Goal: Information Seeking & Learning: Check status

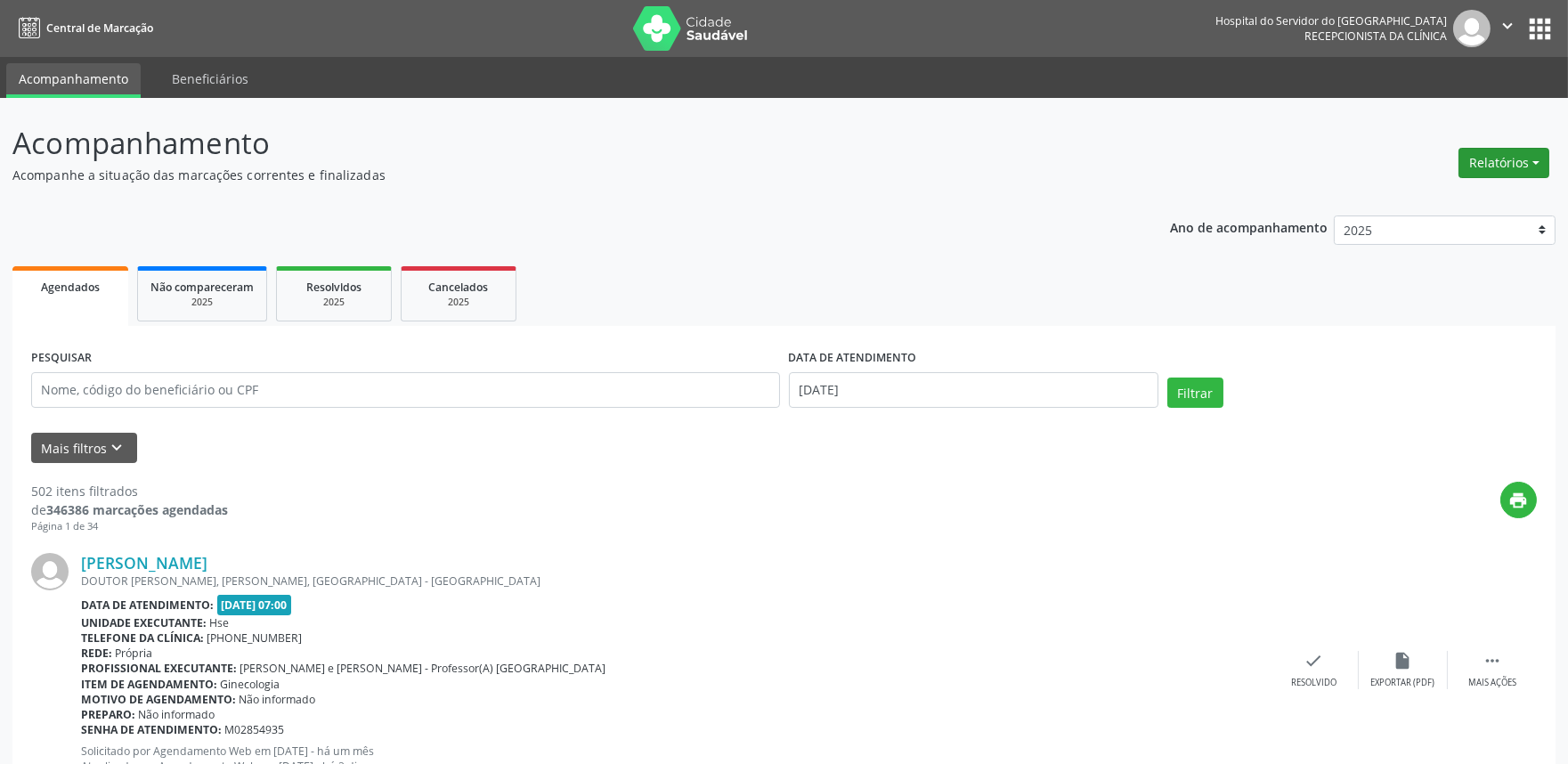
click at [1471, 151] on button "Relatórios" at bounding box center [1504, 163] width 91 height 30
click at [1453, 193] on link "Agendamentos" at bounding box center [1453, 200] width 191 height 25
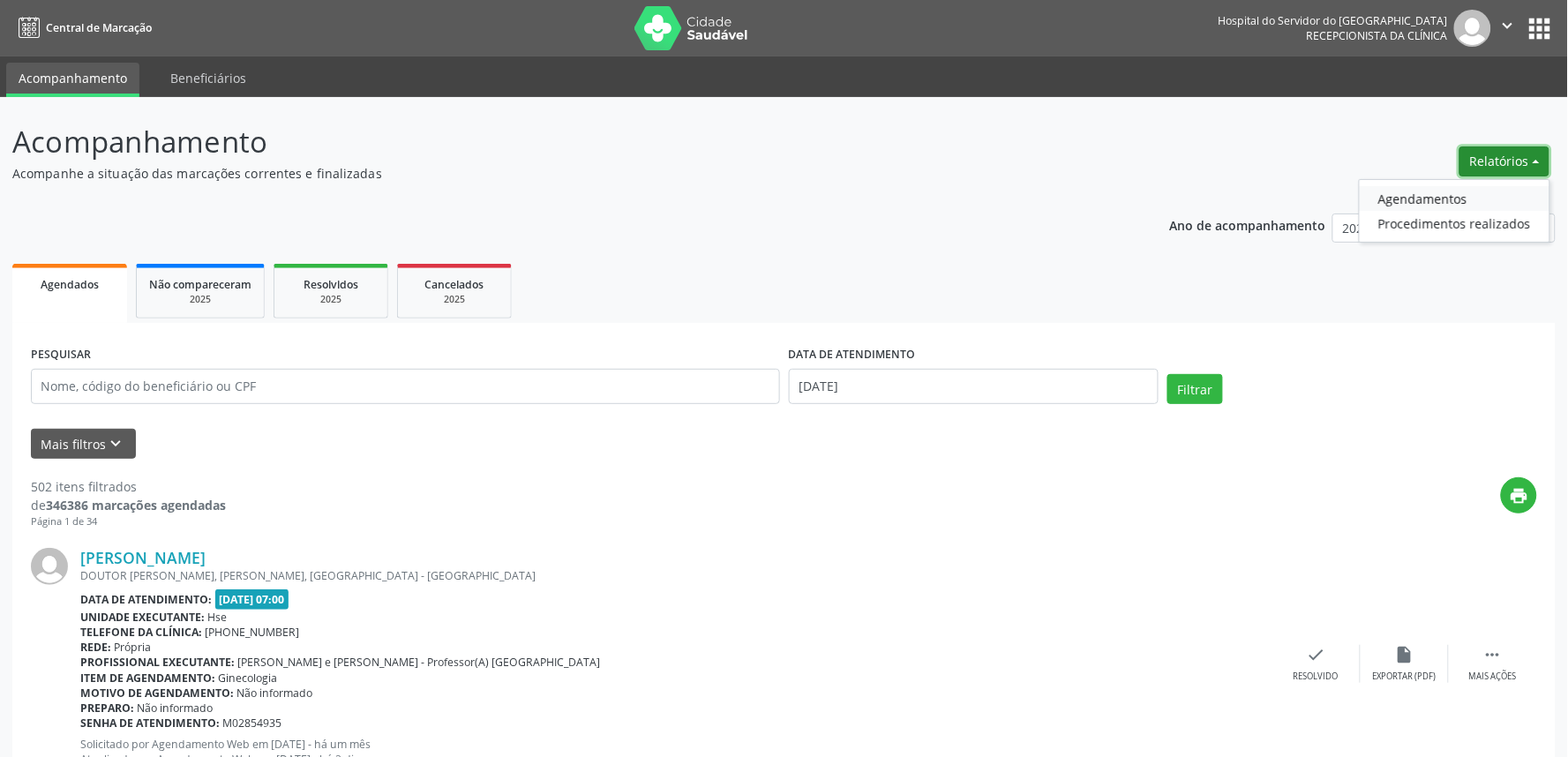
select select "8"
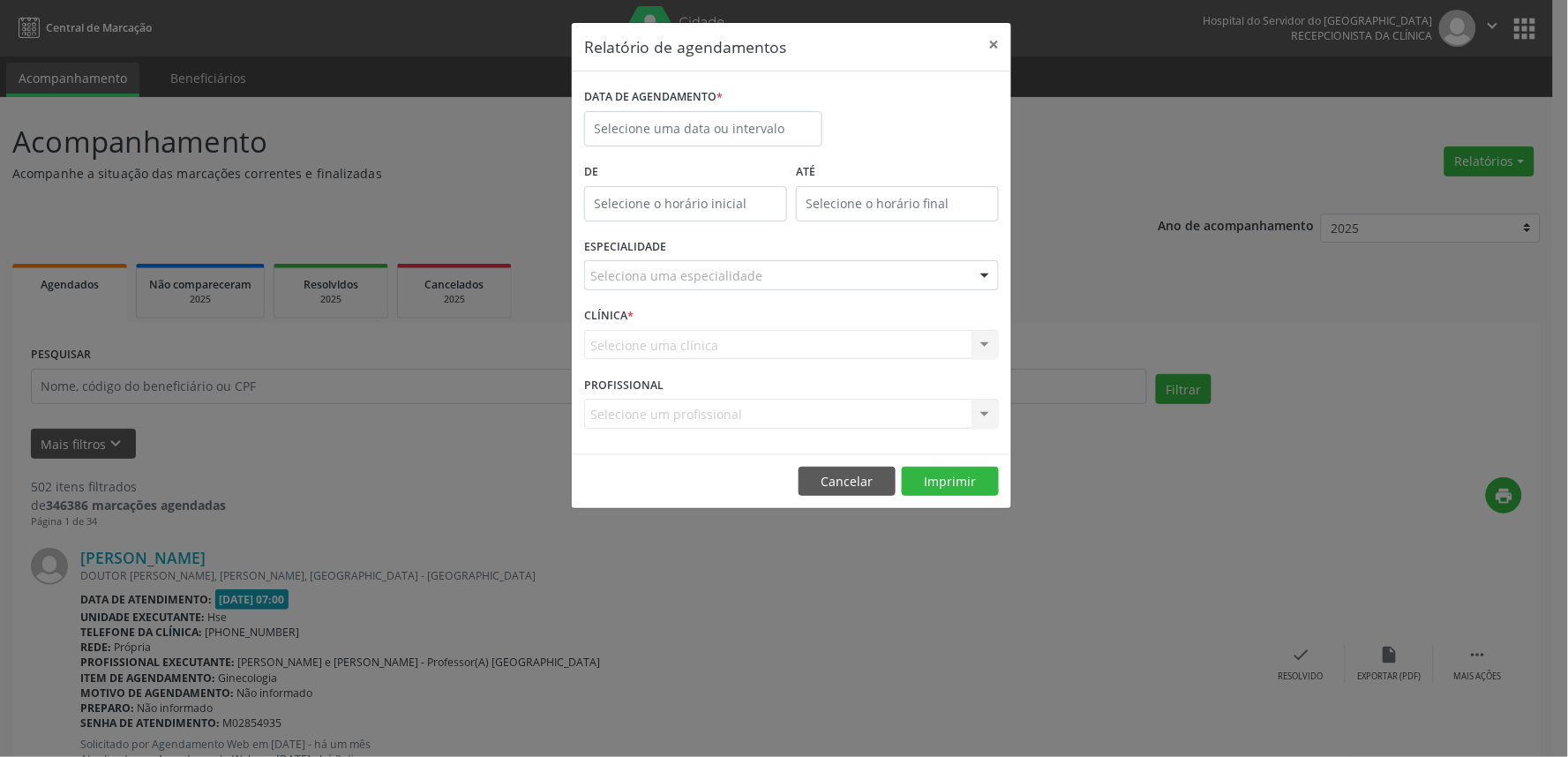
drag, startPoint x: 712, startPoint y: 92, endPoint x: 728, endPoint y: 120, distance: 32.2
click at [711, 100] on label "DATA DE AGENDAMENTO *" at bounding box center [653, 98] width 139 height 28
click at [734, 124] on input "text" at bounding box center [703, 129] width 238 height 36
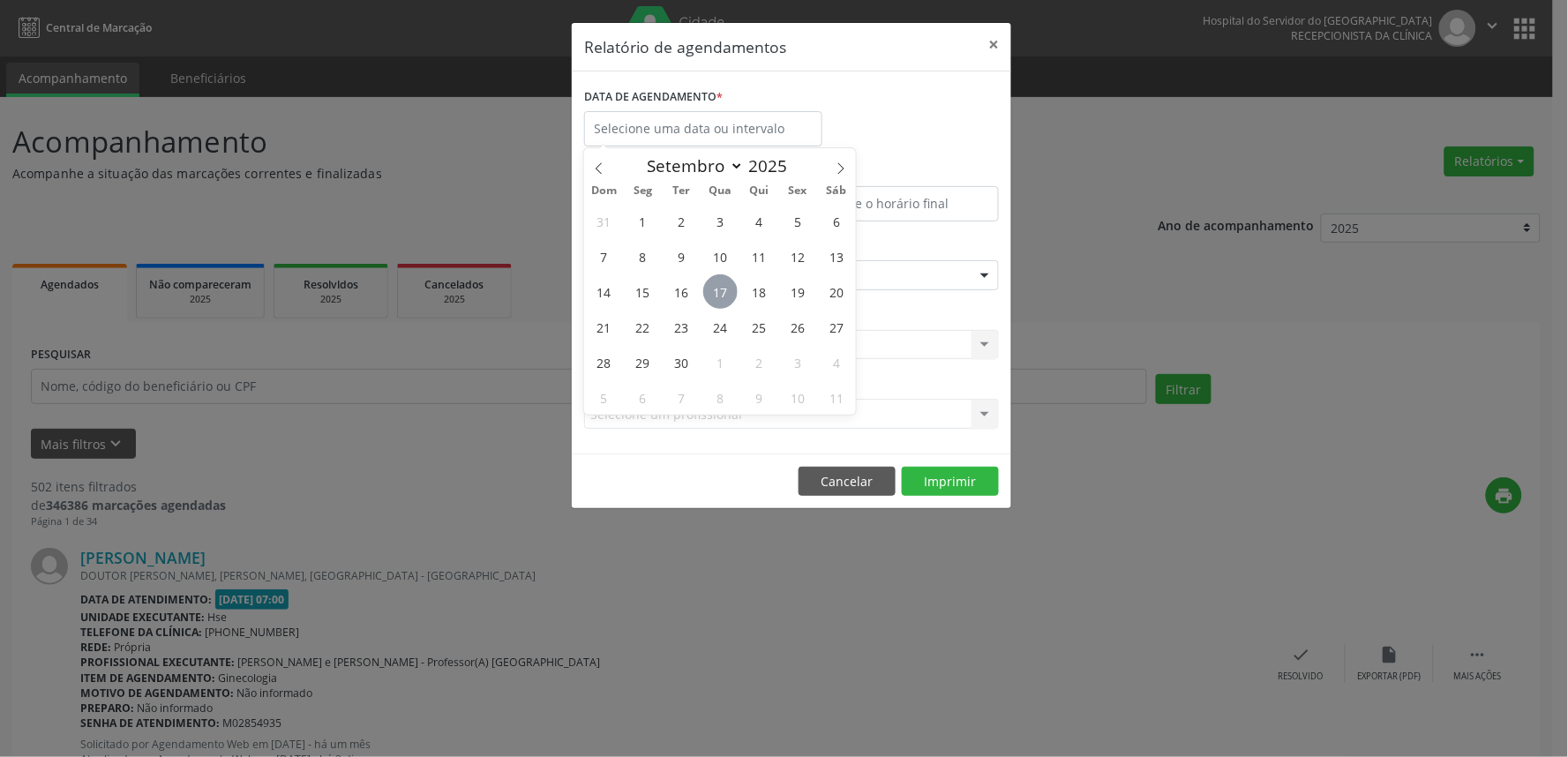
click at [728, 289] on span "17" at bounding box center [721, 291] width 35 height 35
type input "[DATE]"
click at [728, 289] on span "17" at bounding box center [721, 291] width 35 height 35
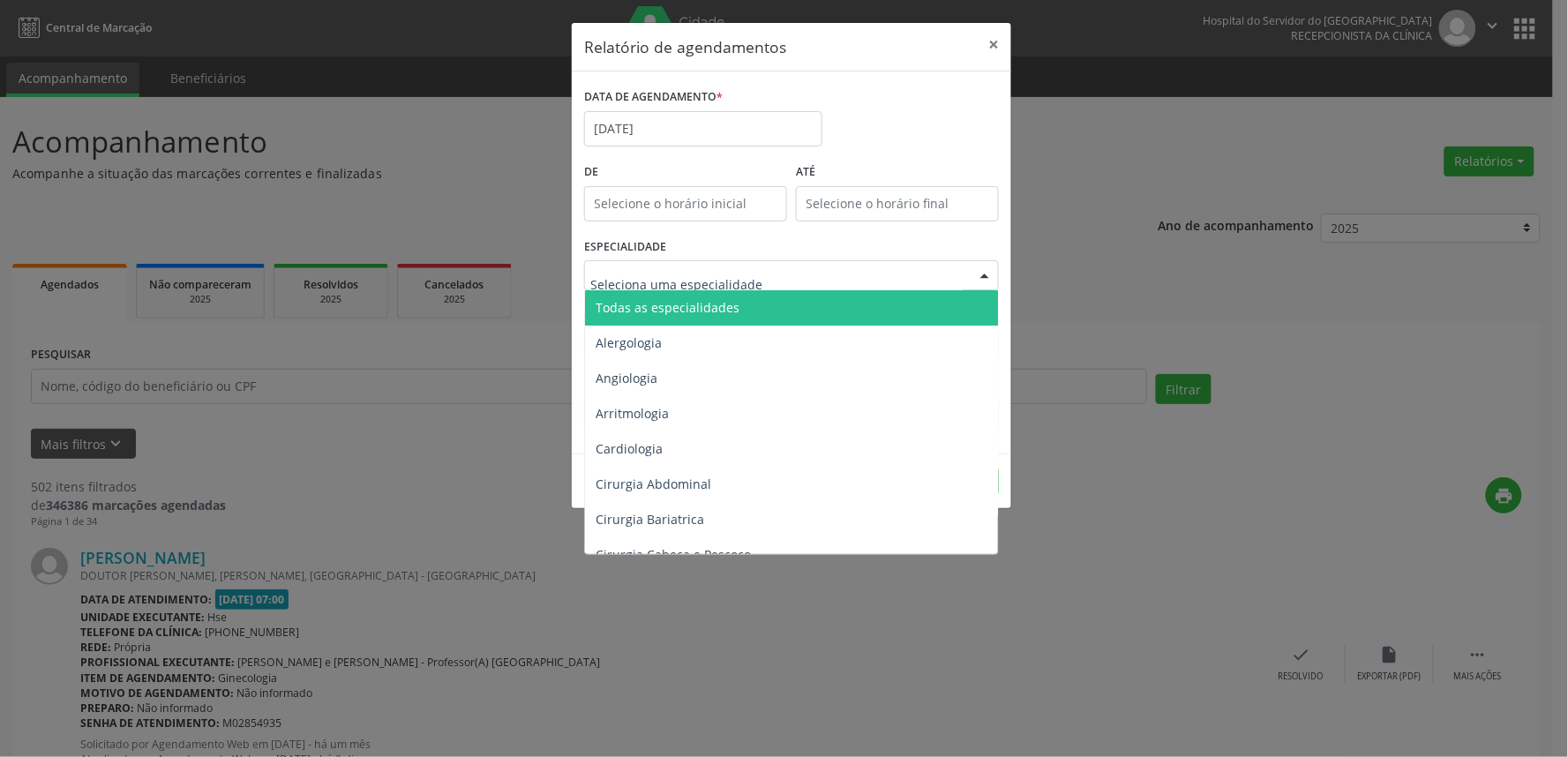
click at [717, 303] on span "Todas as especialidades" at bounding box center [667, 307] width 144 height 17
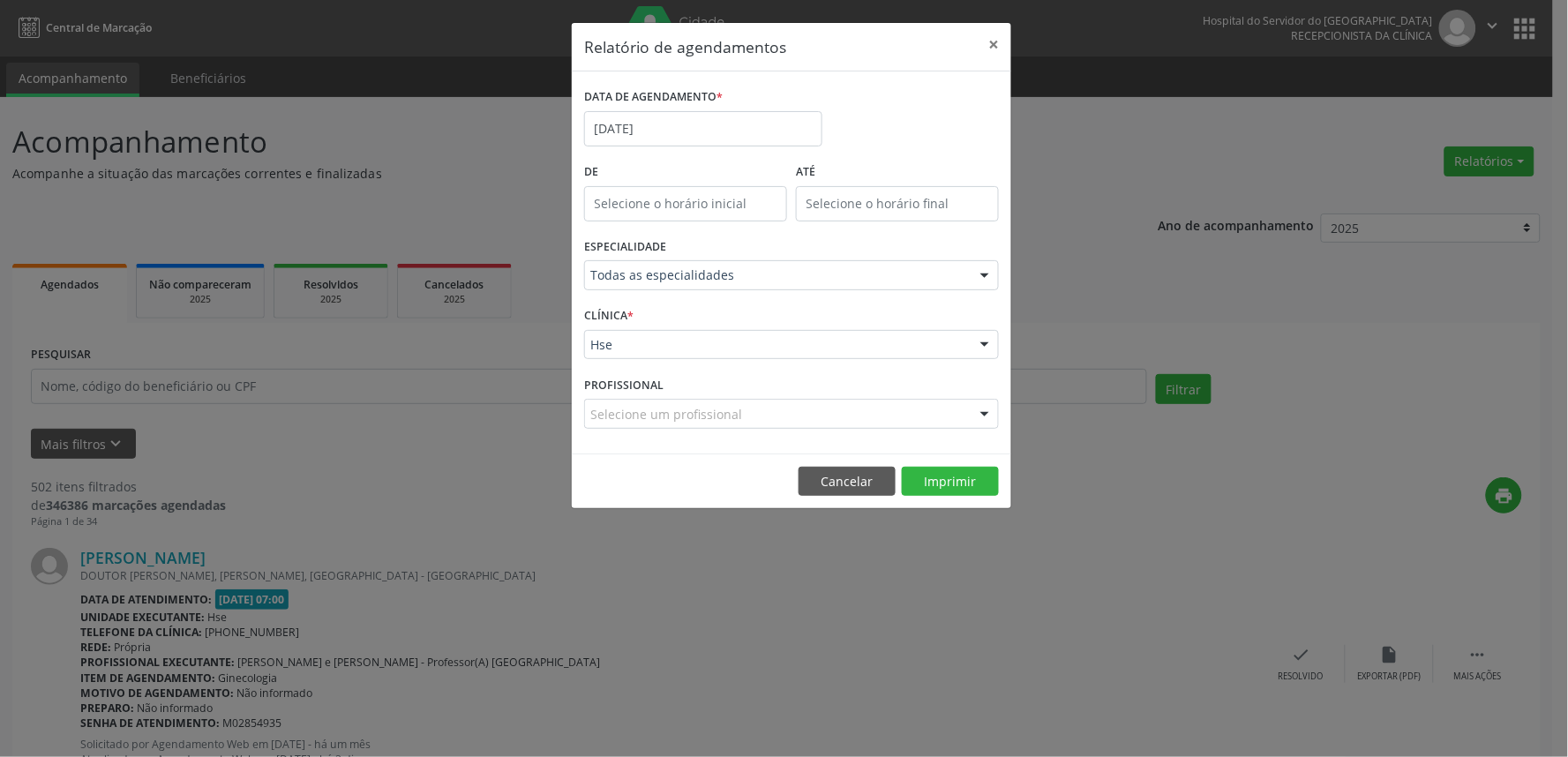
click at [693, 359] on div "CLÍNICA * Hse Hse Nenhum resultado encontrado para: " " Não há nenhuma opção pa…" at bounding box center [791, 336] width 423 height 68
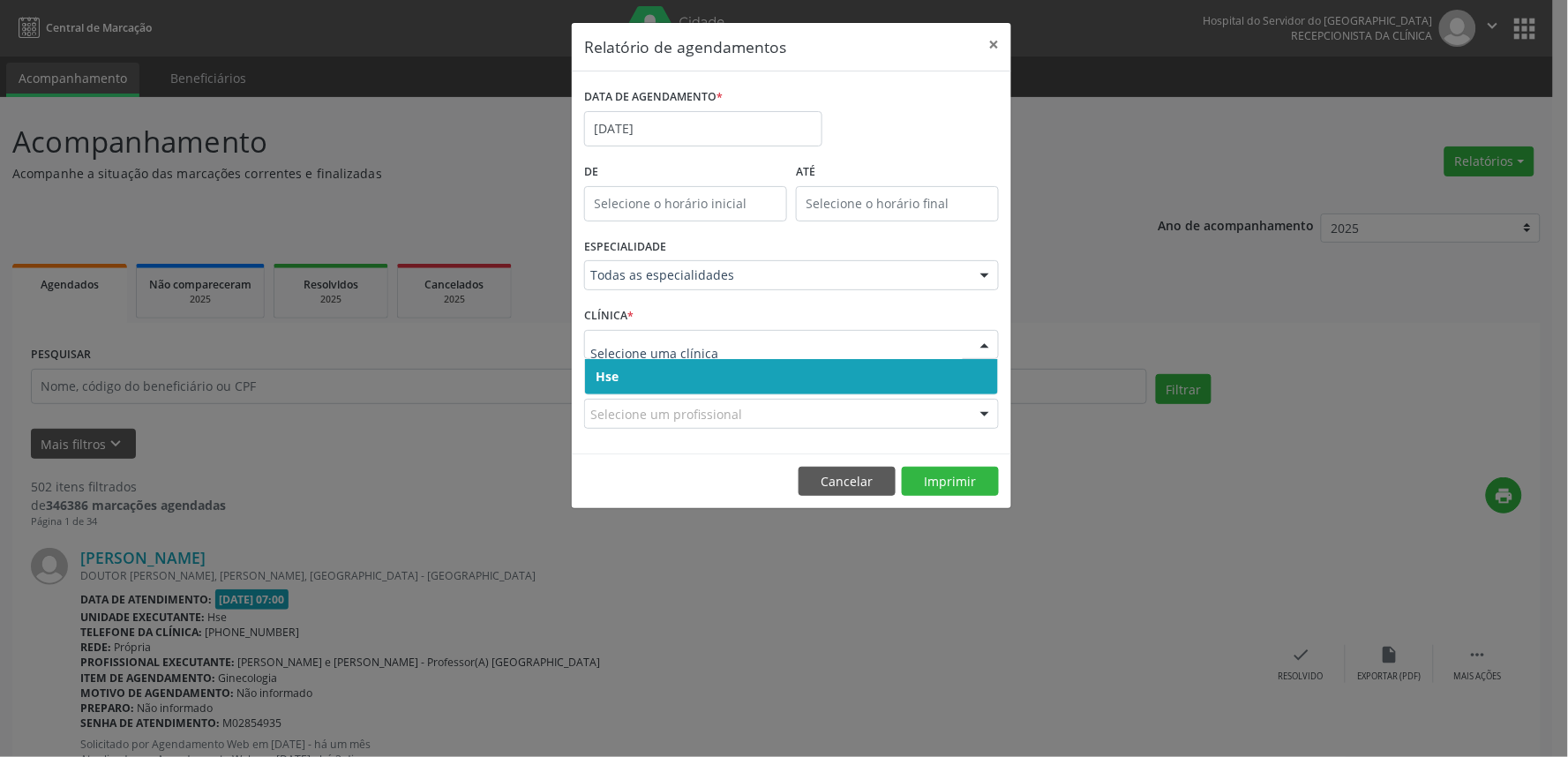
click at [689, 391] on span "Hse" at bounding box center [791, 377] width 413 height 36
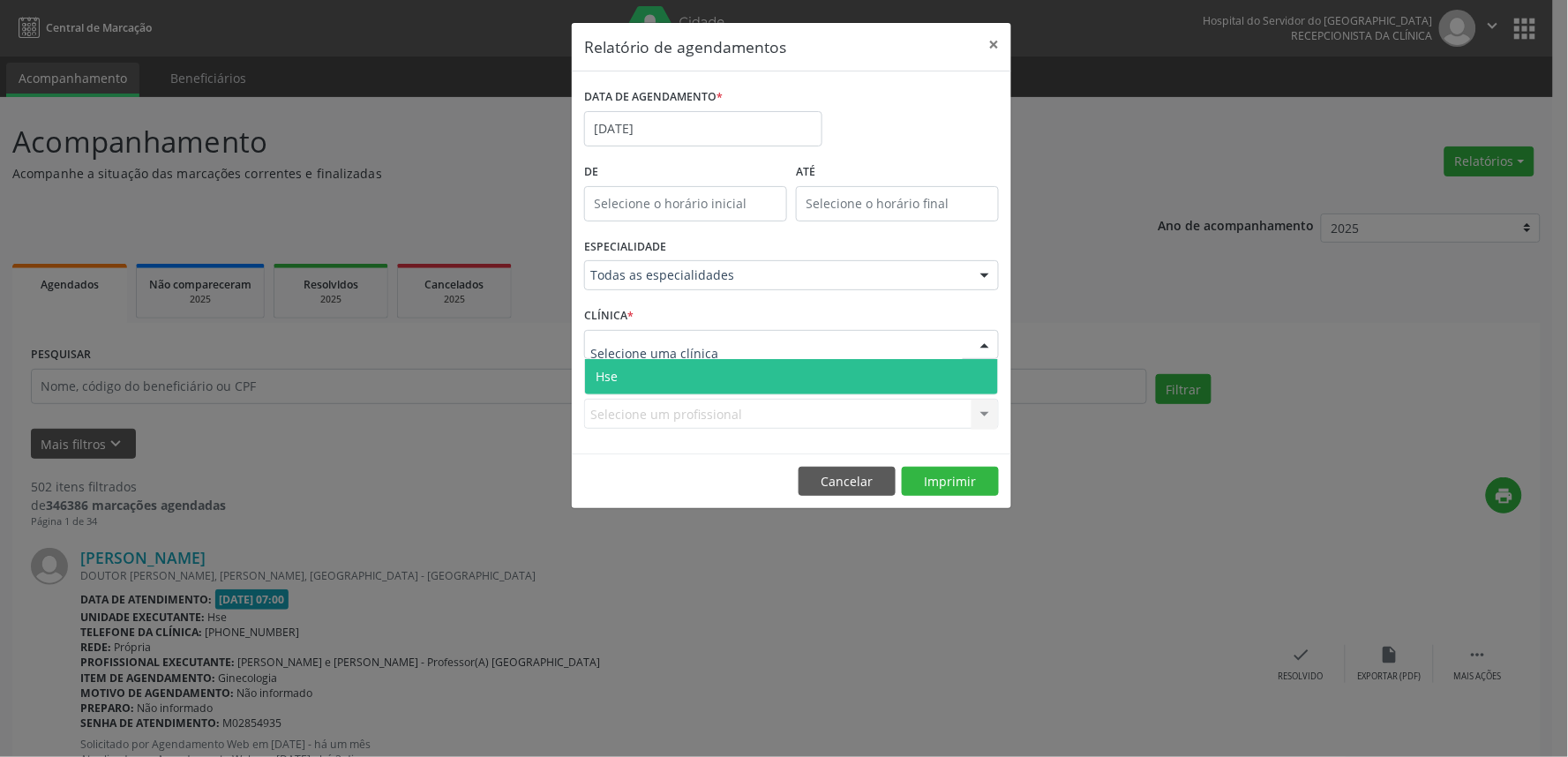
click at [700, 371] on span "Hse" at bounding box center [791, 377] width 413 height 36
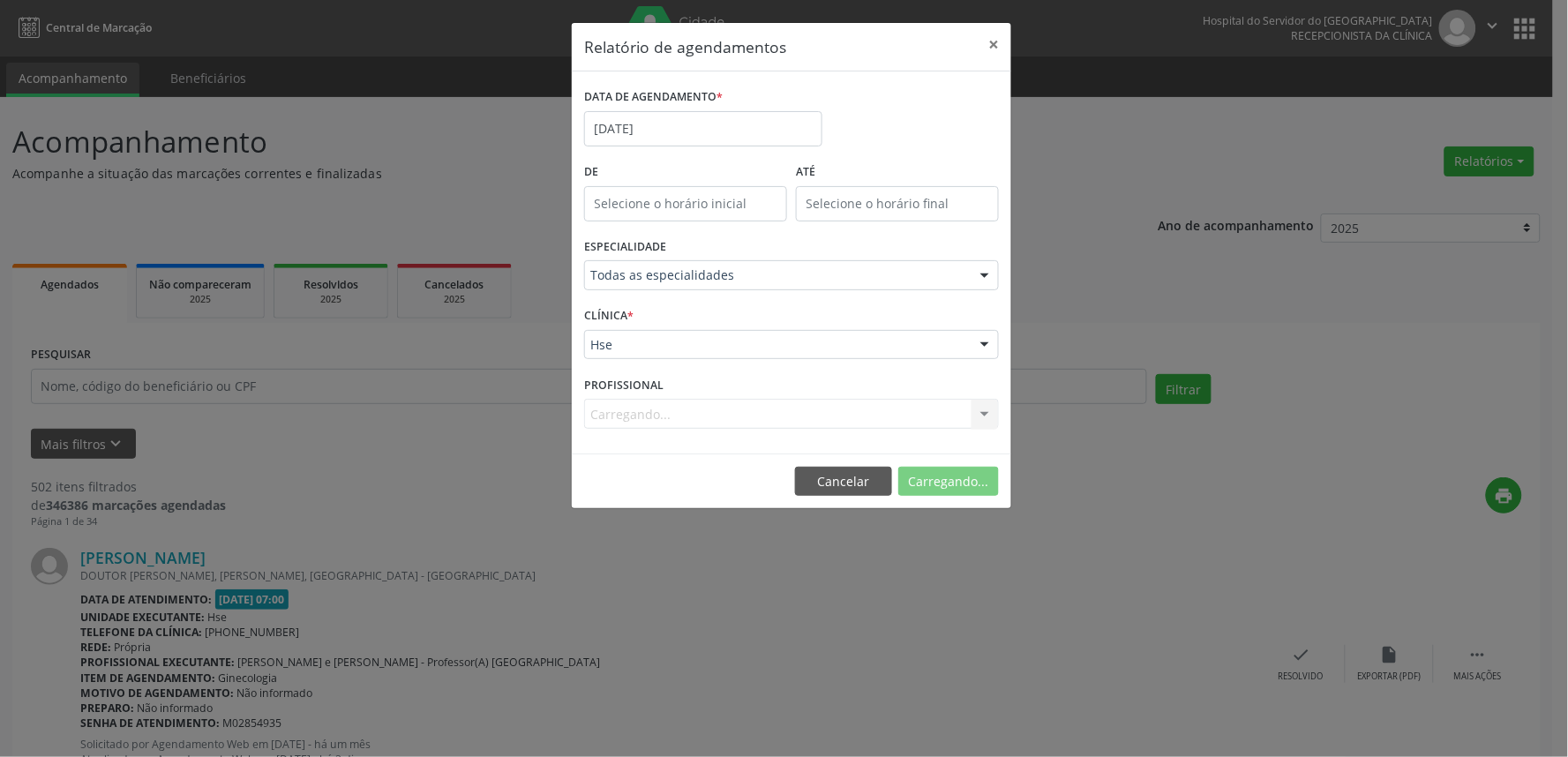
click at [728, 404] on div "Carregando... Nenhum resultado encontrado para: " " Não há nenhuma opção para s…" at bounding box center [791, 413] width 414 height 30
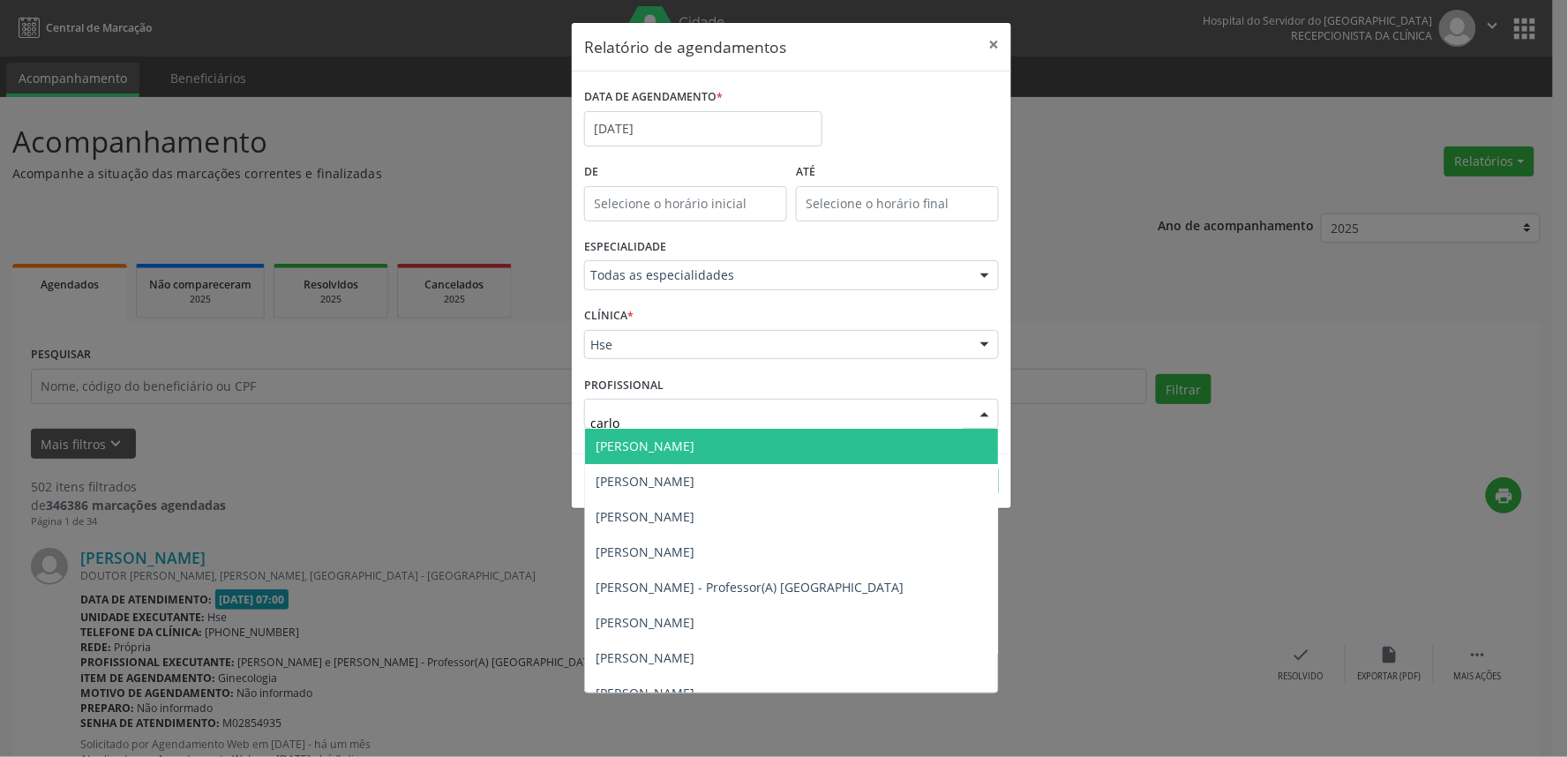
type input "[PERSON_NAME]"
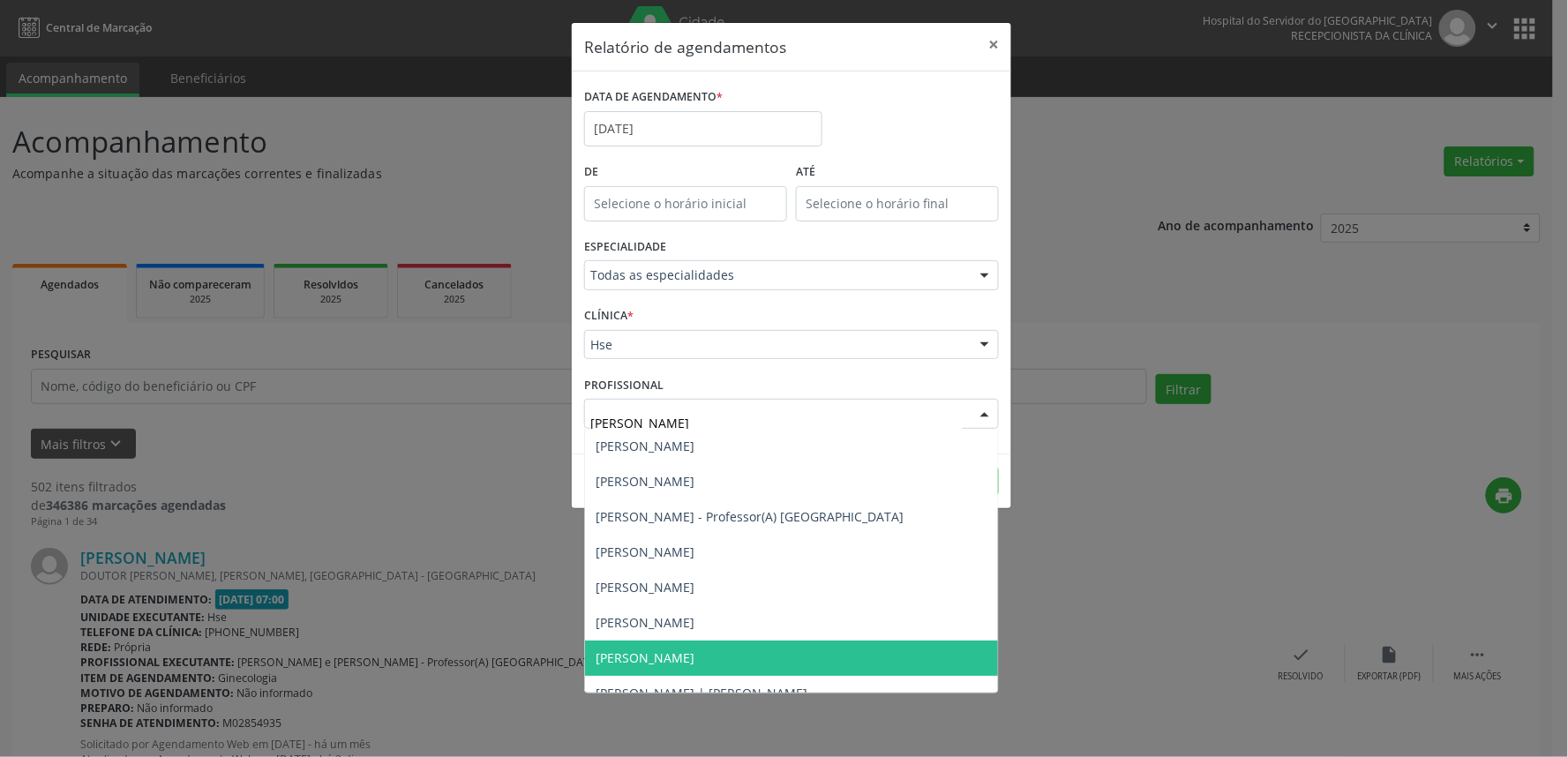
click at [743, 647] on span "[PERSON_NAME]" at bounding box center [791, 658] width 413 height 36
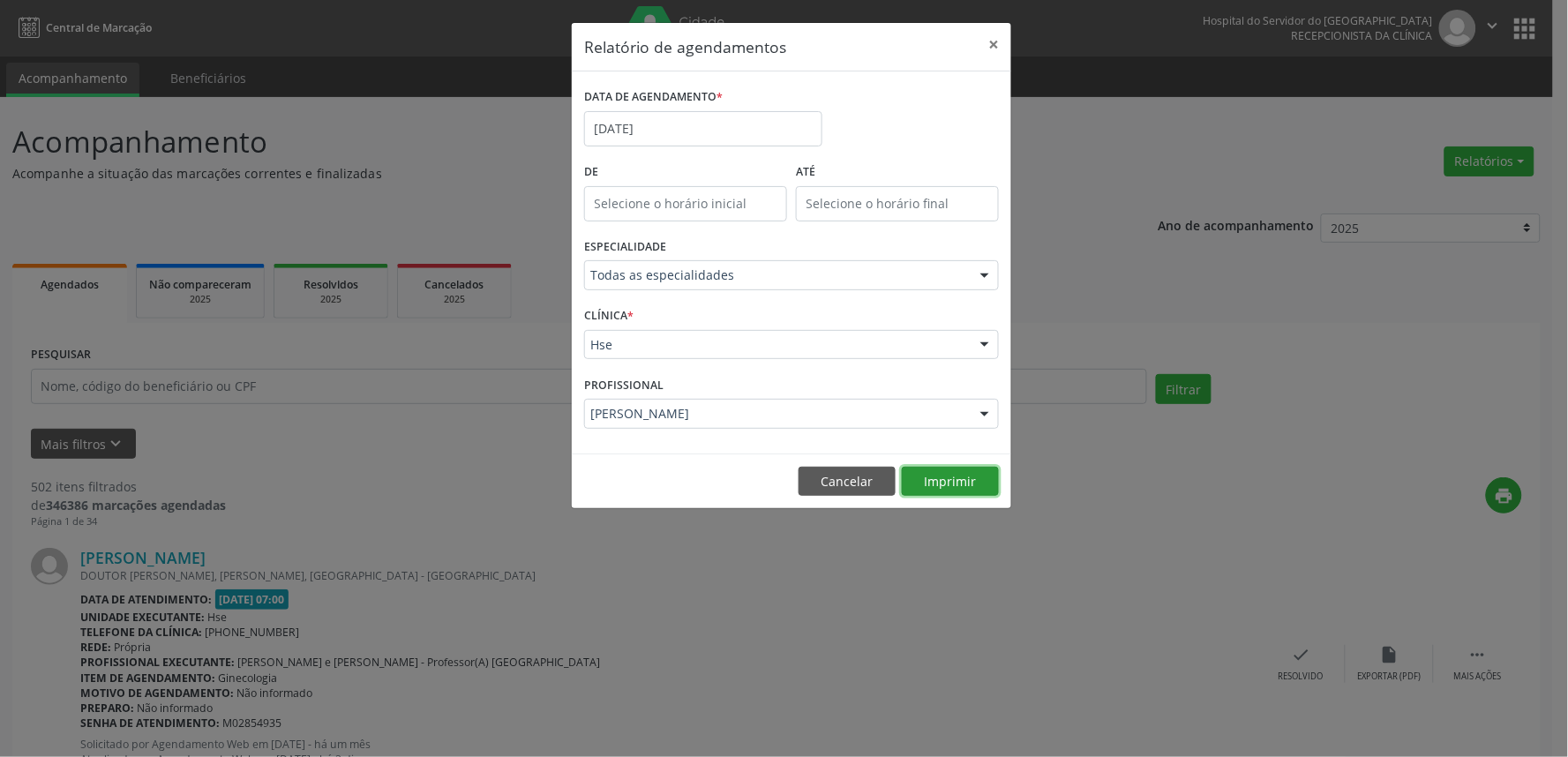
click at [984, 490] on button "Imprimir" at bounding box center [951, 482] width 97 height 30
click at [792, 424] on div "[PERSON_NAME]" at bounding box center [791, 413] width 414 height 30
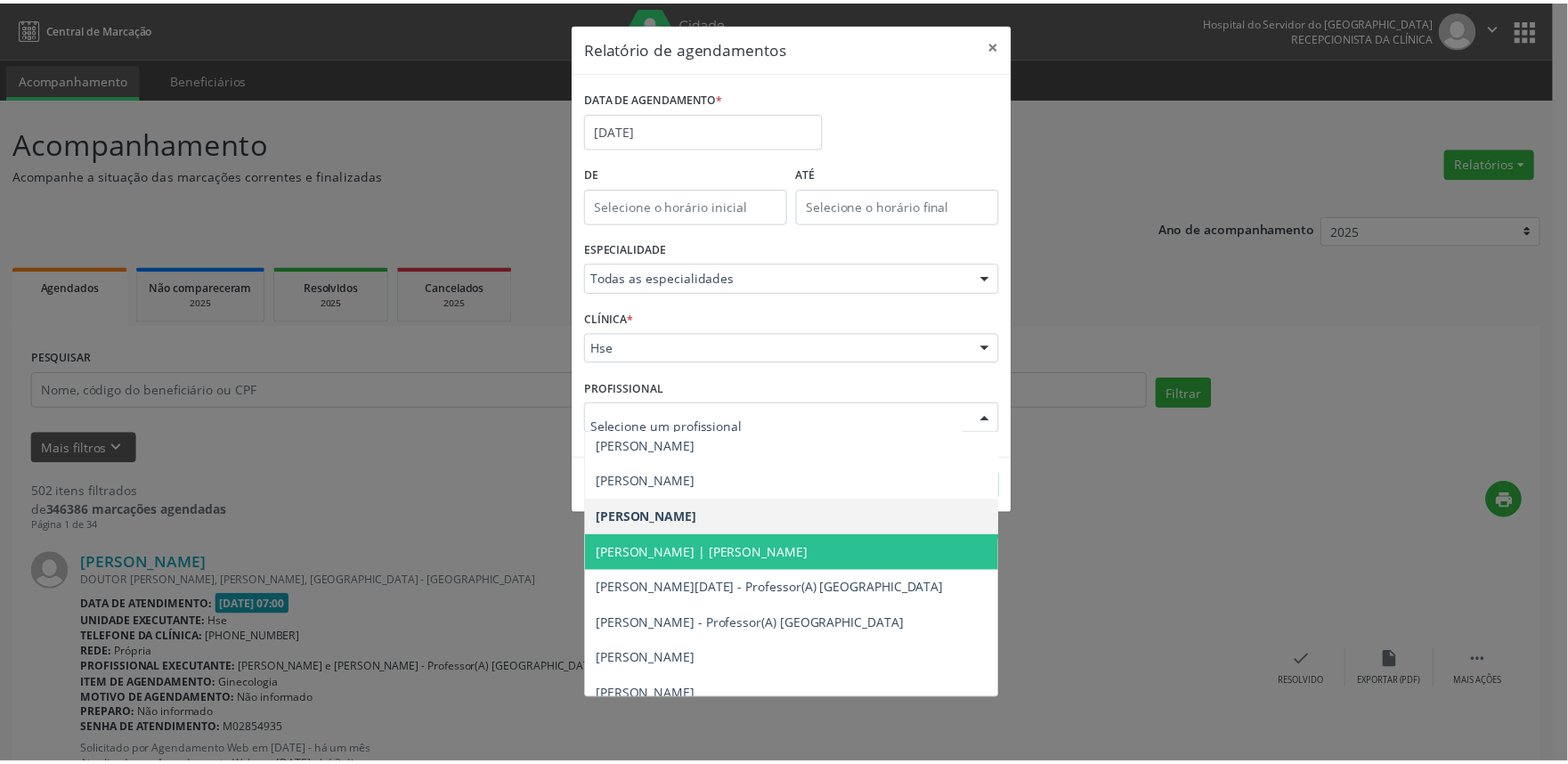
scroll to position [2077, 0]
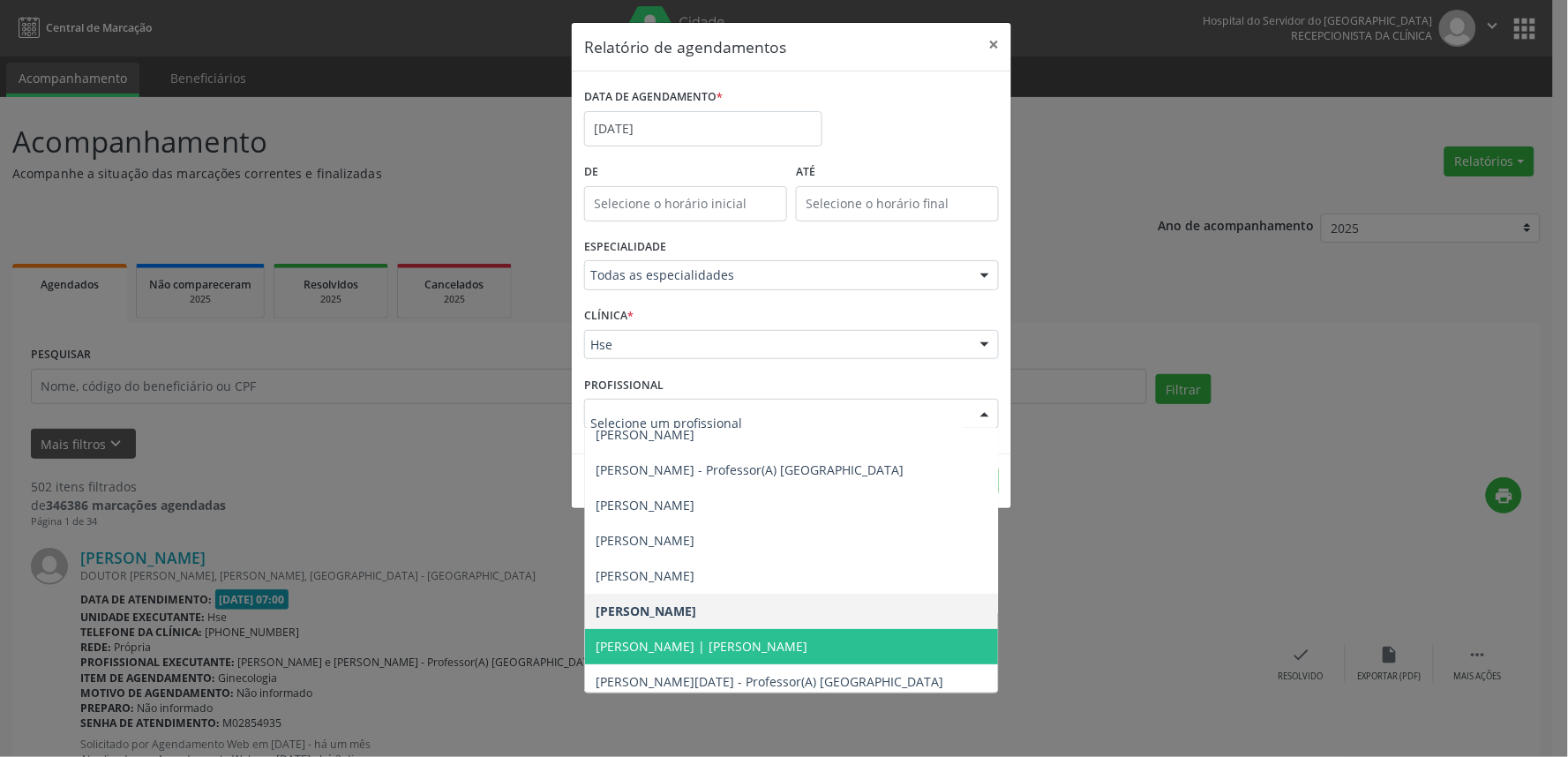
click at [841, 654] on span "[PERSON_NAME] | [PERSON_NAME]" at bounding box center [881, 647] width 594 height 36
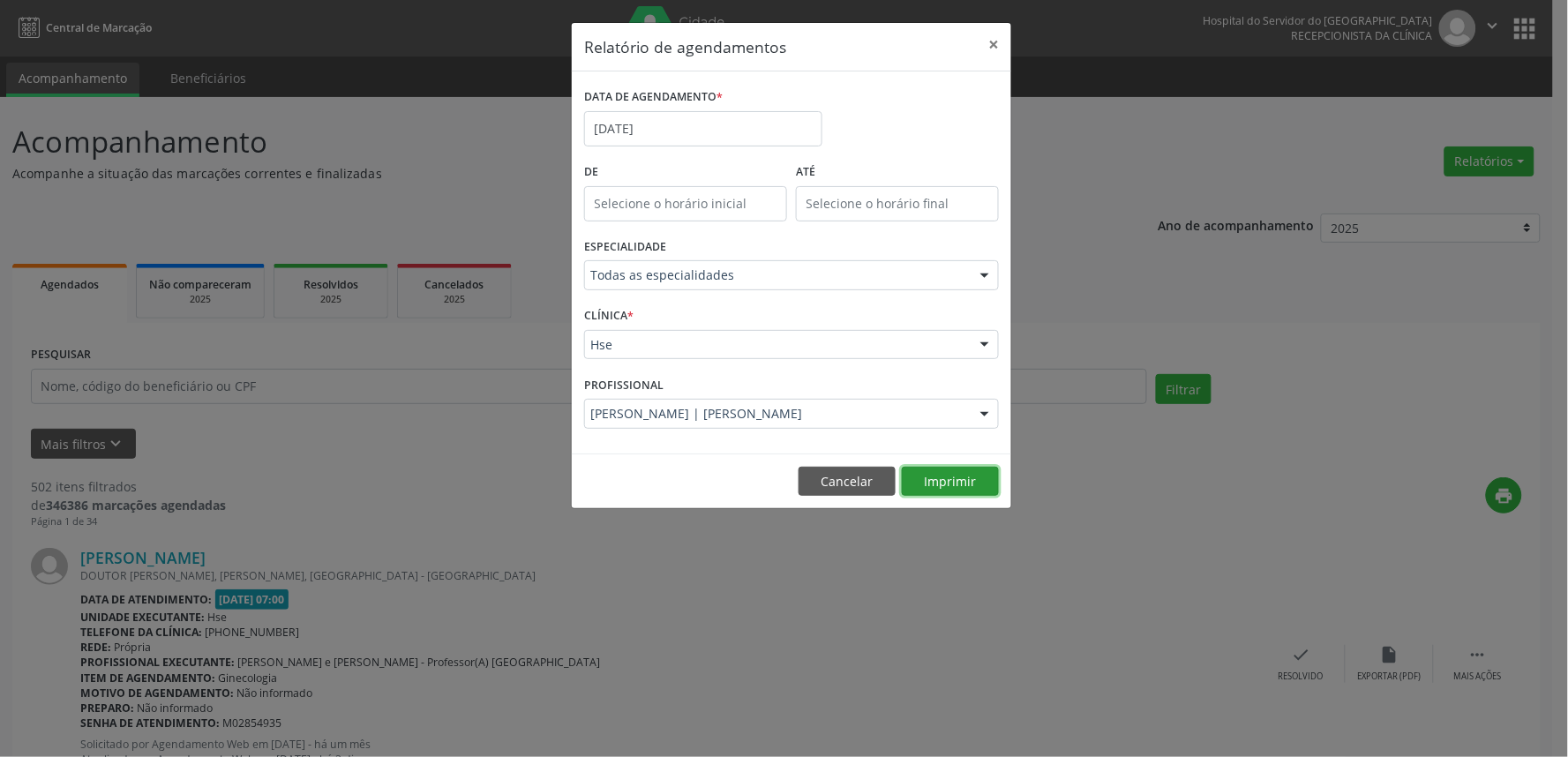
click at [954, 487] on button "Imprimir" at bounding box center [951, 482] width 97 height 30
click at [992, 48] on button "×" at bounding box center [994, 45] width 36 height 44
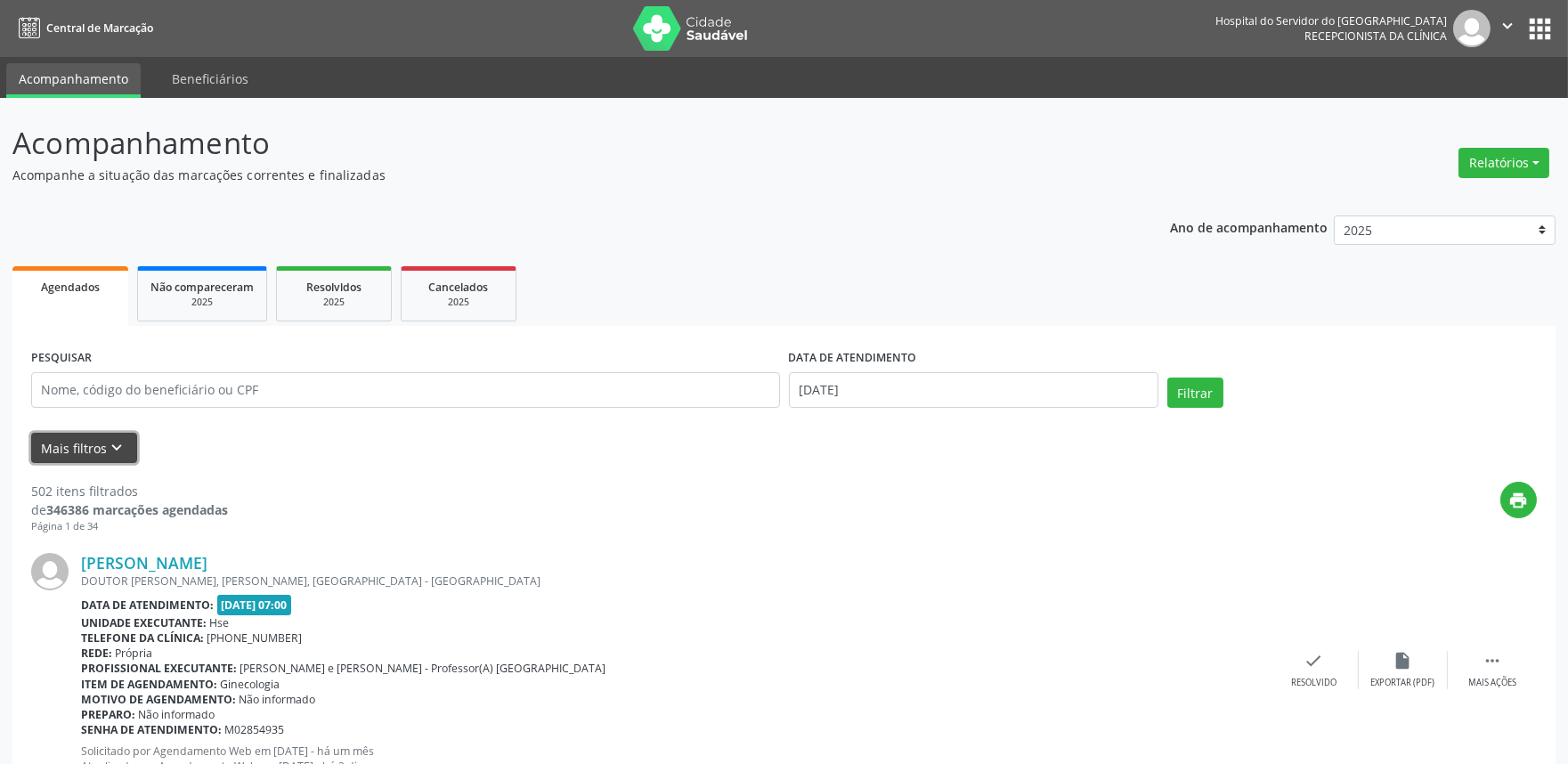
click at [86, 459] on button "Mais filtros keyboard_arrow_down" at bounding box center [84, 448] width 106 height 31
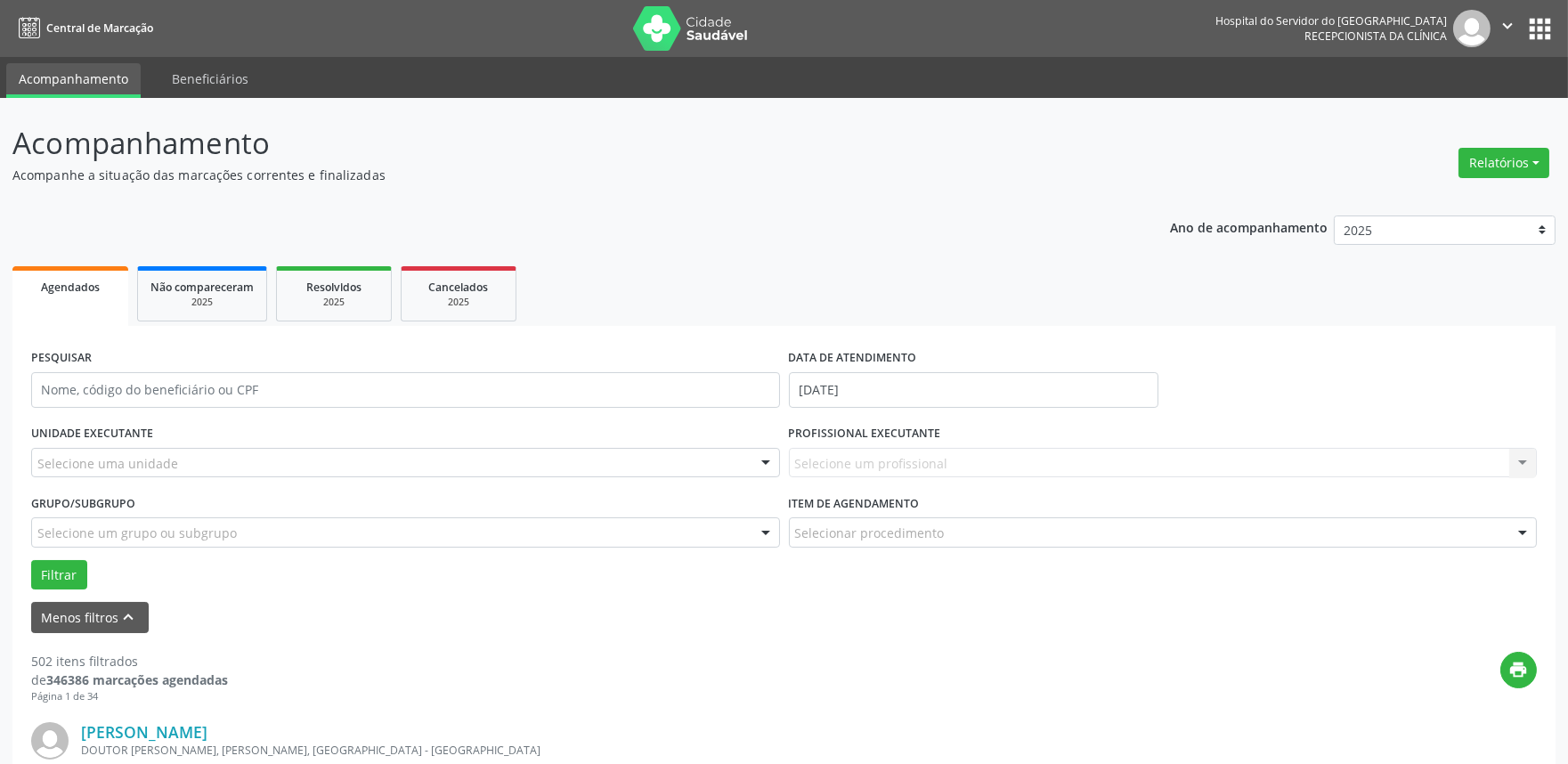
click at [174, 467] on div "Selecione uma unidade" at bounding box center [405, 463] width 749 height 30
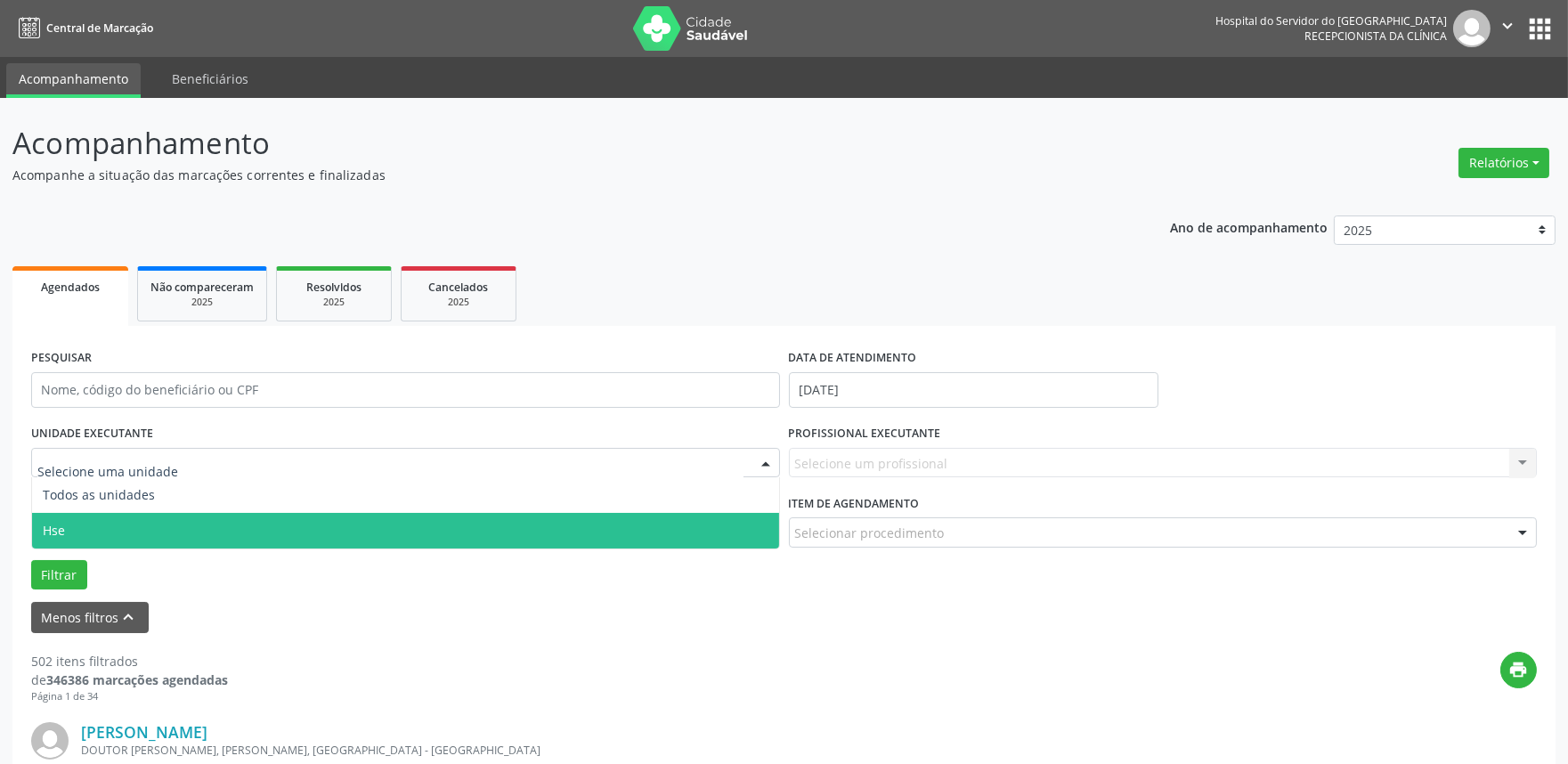
drag, startPoint x: 172, startPoint y: 527, endPoint x: 202, endPoint y: 503, distance: 38.7
click at [174, 525] on span "Hse" at bounding box center [405, 531] width 747 height 36
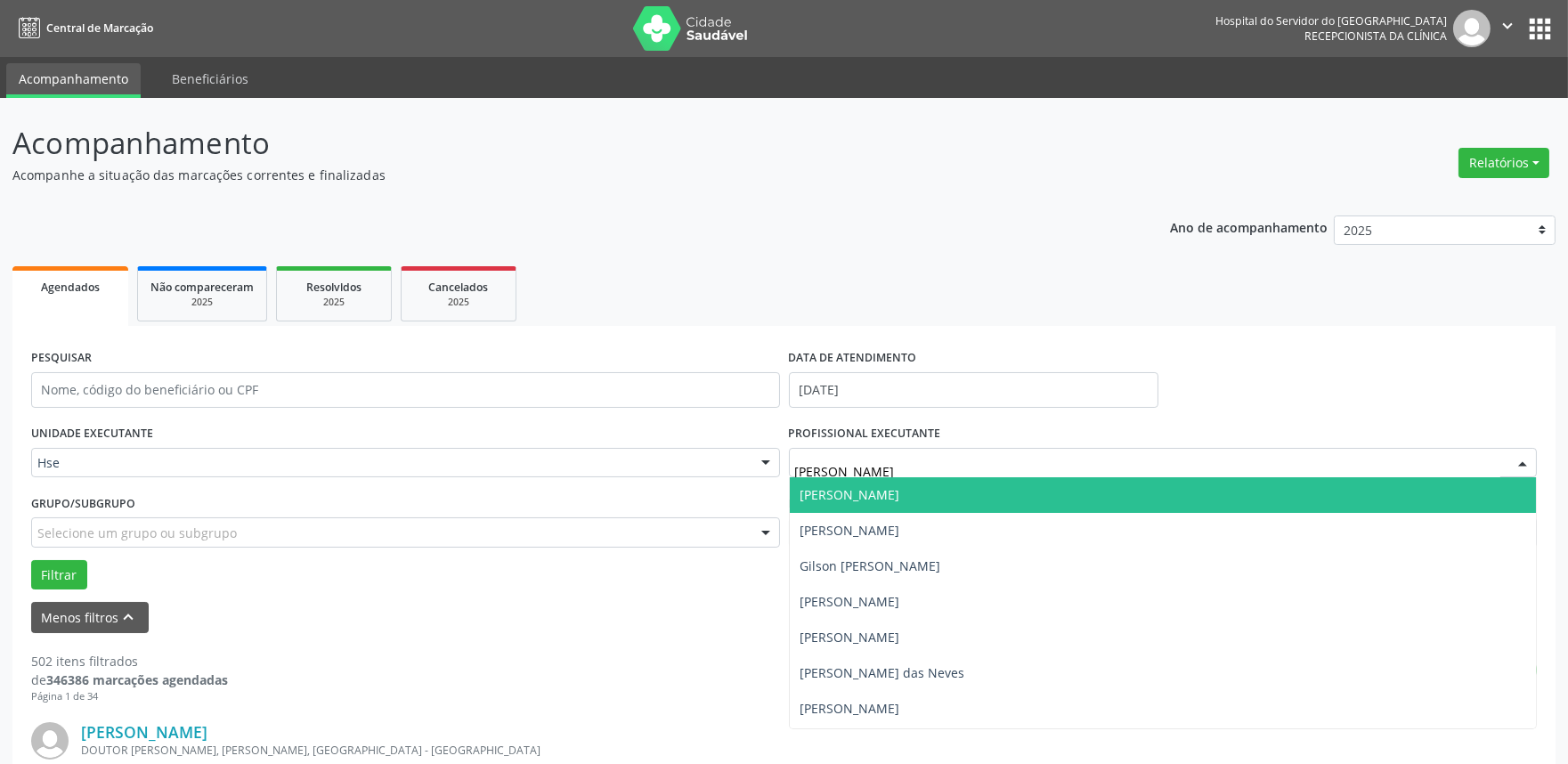
type input "[PERSON_NAME]"
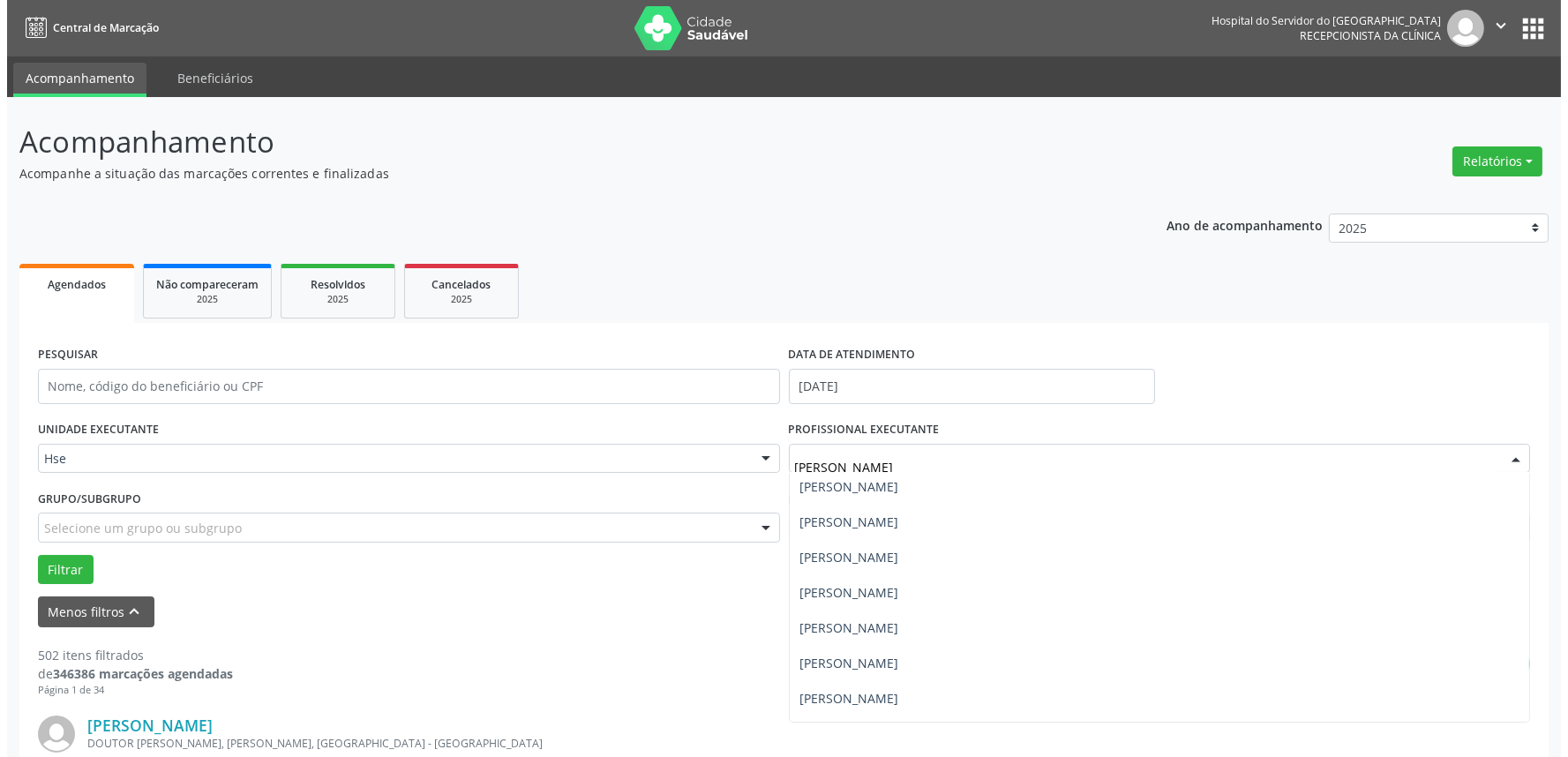
scroll to position [196, 0]
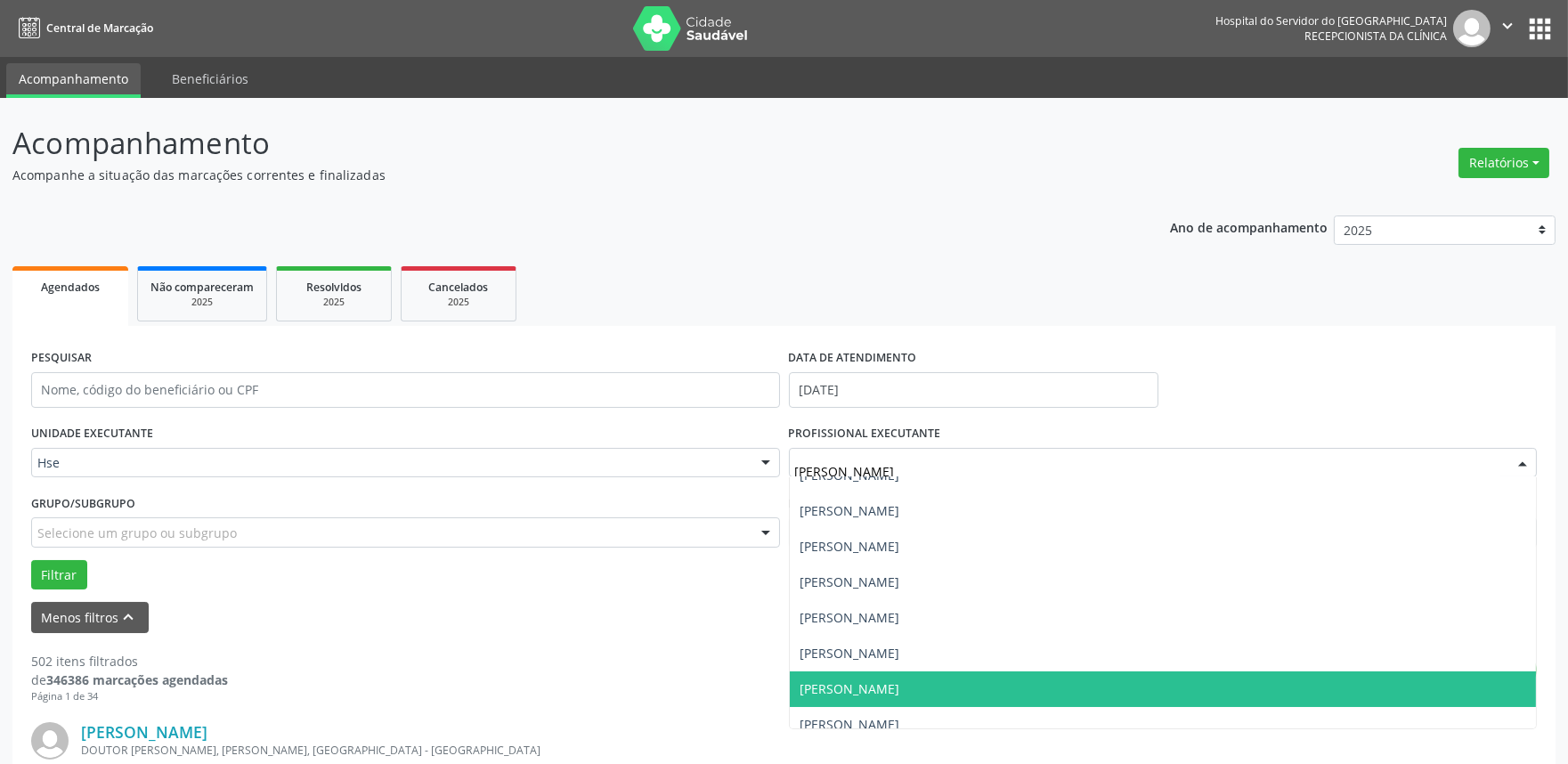
click at [998, 695] on span "[PERSON_NAME]" at bounding box center [1163, 689] width 747 height 36
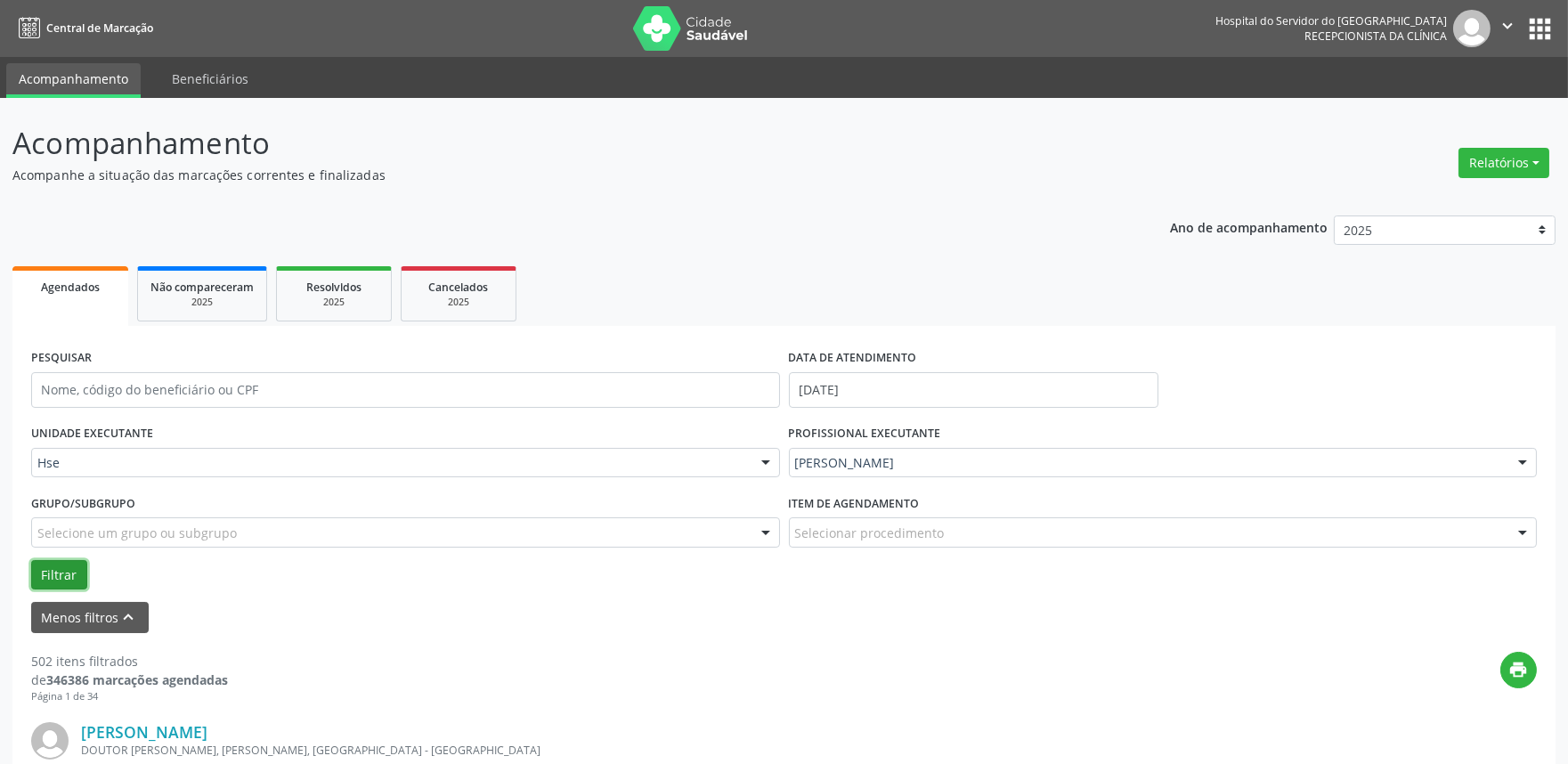
click at [59, 576] on button "Filtrar" at bounding box center [59, 575] width 56 height 30
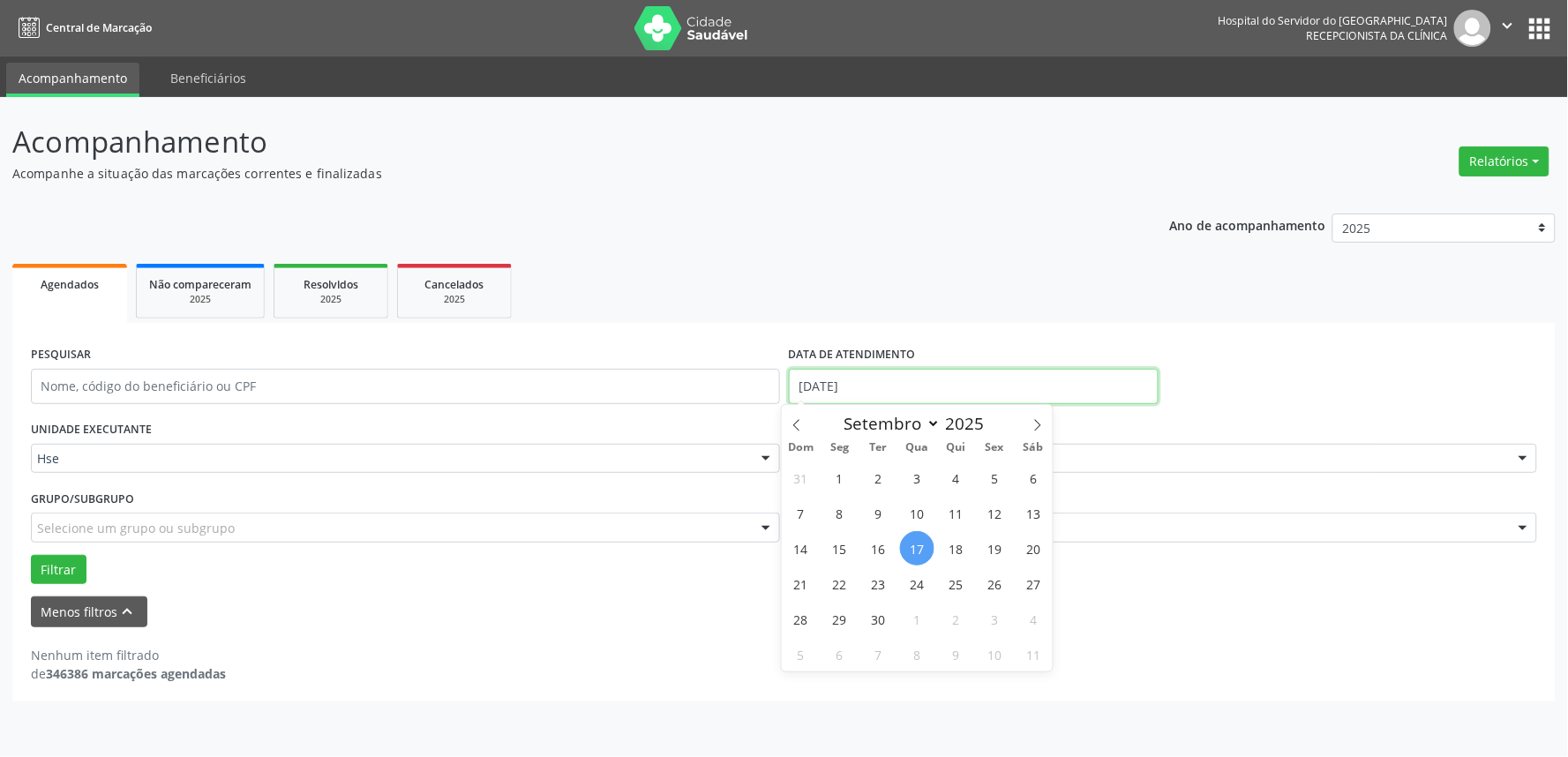
click at [876, 389] on input "[DATE]" at bounding box center [973, 386] width 370 height 36
click at [883, 552] on span "16" at bounding box center [878, 548] width 35 height 35
type input "[DATE]"
click at [883, 552] on span "16" at bounding box center [878, 548] width 35 height 35
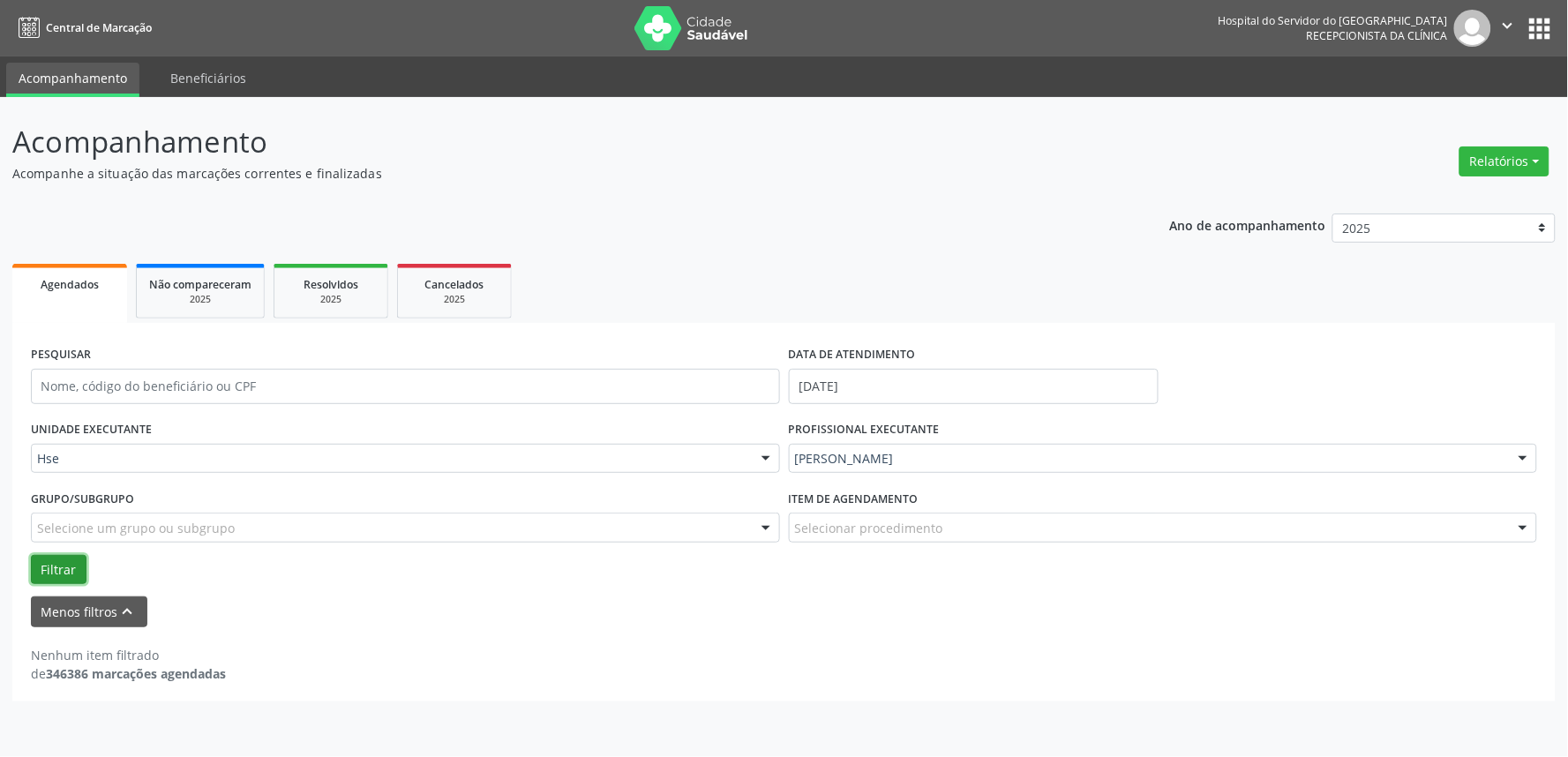
click at [38, 574] on button "Filtrar" at bounding box center [58, 570] width 56 height 30
